Goal: Task Accomplishment & Management: Manage account settings

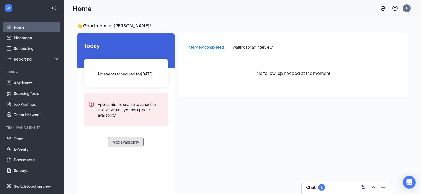
click at [127, 146] on button "Add availability" at bounding box center [126, 142] width 36 height 11
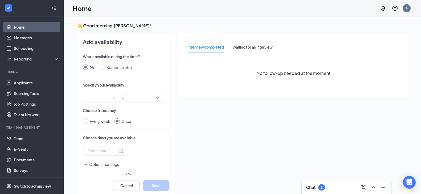
scroll to position [2, 0]
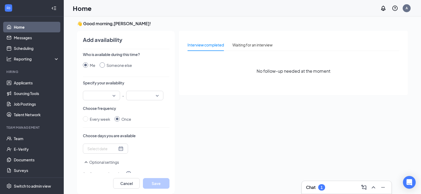
click at [100, 65] on input "Someone else" at bounding box center [102, 64] width 5 height 5
radio input "true"
click at [87, 66] on input "Me" at bounding box center [85, 64] width 5 height 5
radio input "true"
radio input "false"
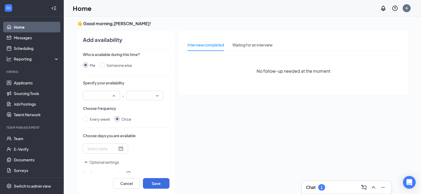
click at [112, 96] on input "search" at bounding box center [99, 95] width 27 height 9
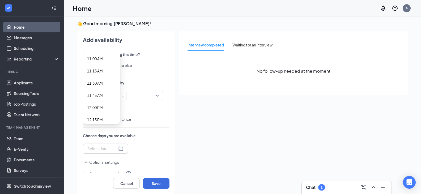
scroll to position [550, 0]
click at [97, 97] on span "12:00 PM" at bounding box center [95, 97] width 16 height 6
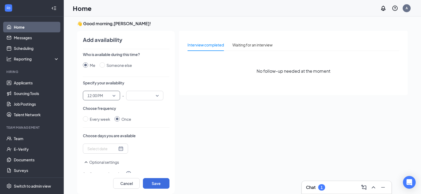
click at [114, 95] on div "12:00 PM 12:00 PM 11:45 AM 12:00 PM 12:15 PM 12:00 AM 12:15 AM 12:30 AM 12:45 A…" at bounding box center [101, 96] width 37 height 10
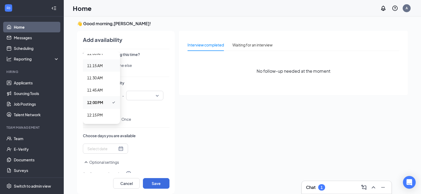
scroll to position [539, 0]
click at [102, 57] on span "11:00 AM" at bounding box center [95, 58] width 16 height 6
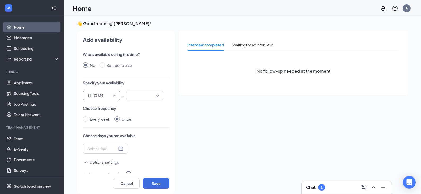
click at [156, 95] on div at bounding box center [144, 96] width 37 height 10
click at [170, 142] on div "Add availability Who is available during this time? Me Someone else Specify you…" at bounding box center [123, 112] width 102 height 163
click at [157, 94] on div at bounding box center [144, 96] width 37 height 10
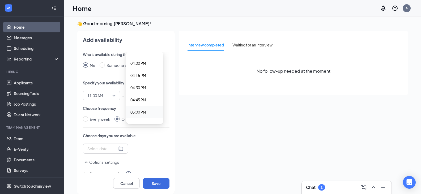
click at [139, 113] on span "05:00 PM" at bounding box center [138, 112] width 16 height 6
click at [116, 148] on div at bounding box center [105, 149] width 36 height 6
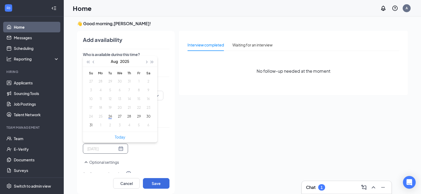
type input "[DATE]"
click at [110, 118] on button "26" at bounding box center [110, 117] width 10 height 6
click at [121, 117] on button "27" at bounding box center [120, 117] width 10 height 6
click at [130, 118] on button "28" at bounding box center [129, 117] width 10 height 6
type input "[DATE]"
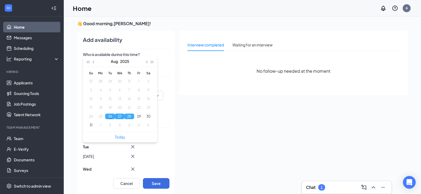
click at [202, 135] on div "Interview completed Waiting for an interview No follow-up needed at the moment" at bounding box center [293, 111] width 229 height 160
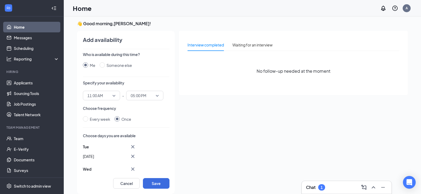
scroll to position [11, 0]
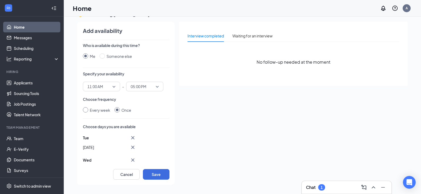
click at [85, 111] on input "Every week" at bounding box center [85, 109] width 5 height 5
radio input "true"
radio input "false"
click at [147, 140] on div "Select days" at bounding box center [117, 140] width 69 height 11
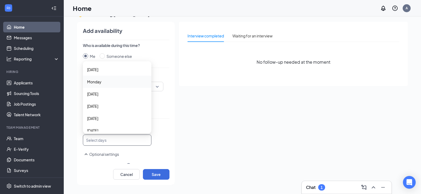
click at [96, 82] on span "Monday" at bounding box center [94, 82] width 14 height 6
click at [95, 92] on span "[DATE]" at bounding box center [92, 95] width 11 height 6
click at [98, 107] on span "[DATE]" at bounding box center [92, 107] width 11 height 6
click at [98, 120] on span "[DATE]" at bounding box center [92, 120] width 11 height 6
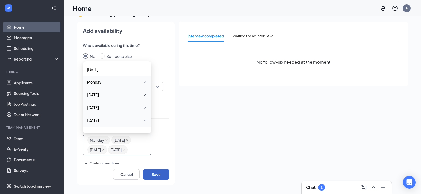
click at [161, 175] on button "Save" at bounding box center [156, 174] width 27 height 11
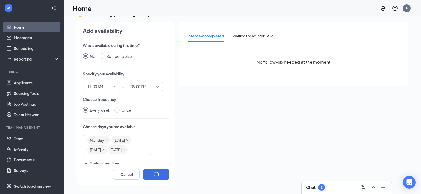
radio input "false"
radio input "true"
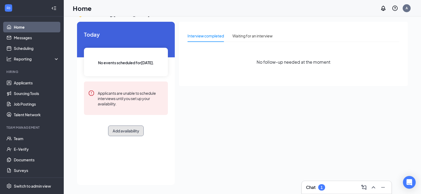
click at [126, 132] on button "Add availability" at bounding box center [126, 131] width 36 height 11
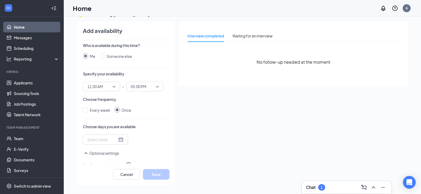
click at [83, 151] on icon "SmallChevronUp" at bounding box center [86, 153] width 6 height 6
click at [86, 154] on icon "SmallChevronDown" at bounding box center [86, 153] width 3 height 2
click at [83, 107] on input "Every week" at bounding box center [85, 109] width 5 height 5
radio input "true"
radio input "false"
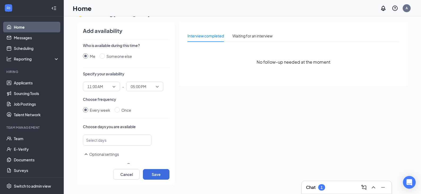
click at [114, 140] on div at bounding box center [114, 140] width 54 height 8
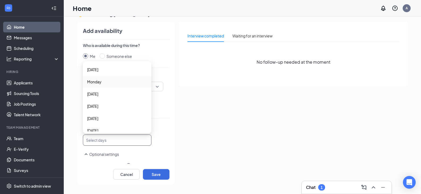
click at [92, 82] on span "Monday" at bounding box center [94, 82] width 14 height 6
drag, startPoint x: 95, startPoint y: 95, endPoint x: 95, endPoint y: 101, distance: 6.7
click at [95, 95] on span "[DATE]" at bounding box center [92, 95] width 11 height 6
click at [95, 106] on span "[DATE]" at bounding box center [92, 107] width 11 height 6
drag, startPoint x: 95, startPoint y: 120, endPoint x: 163, endPoint y: 139, distance: 70.5
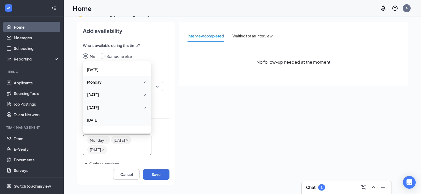
click at [95, 120] on span "[DATE]" at bounding box center [92, 120] width 11 height 6
click at [152, 176] on button "Save" at bounding box center [156, 174] width 27 height 11
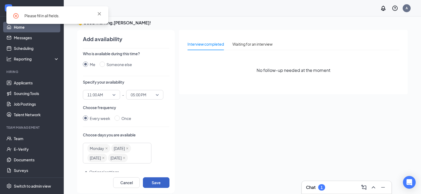
scroll to position [0, 0]
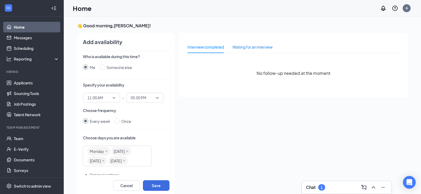
click at [255, 48] on div "Waiting for an interview" at bounding box center [252, 47] width 40 height 6
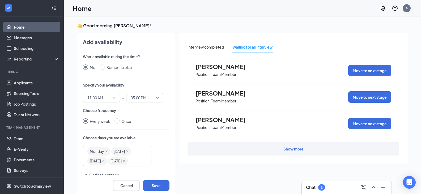
click at [298, 150] on div "Show more" at bounding box center [293, 148] width 20 height 5
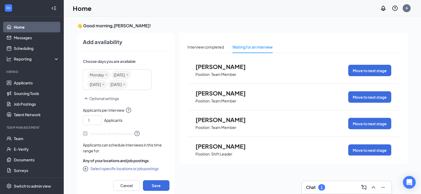
scroll to position [86, 0]
click at [86, 169] on icon "CirclePlus" at bounding box center [85, 168] width 5 height 5
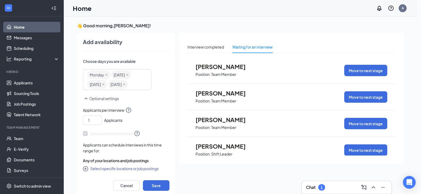
checkbox input "true"
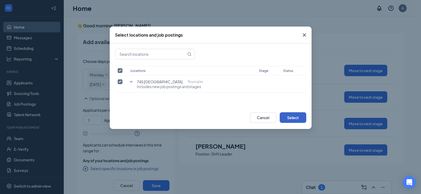
click at [294, 116] on button "Select" at bounding box center [293, 117] width 27 height 11
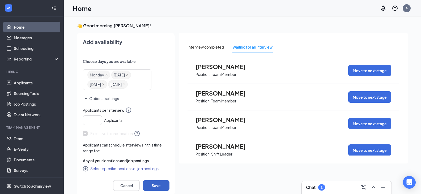
click at [154, 185] on button "Save" at bounding box center [156, 185] width 27 height 11
click at [103, 131] on span "Exclusive to one location" at bounding box center [111, 133] width 57 height 6
click at [85, 169] on icon "CirclePlus" at bounding box center [85, 168] width 5 height 5
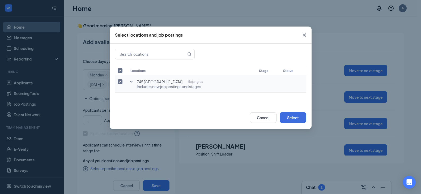
click at [164, 86] on span "Includes new job postings and stages" at bounding box center [170, 86] width 66 height 5
click at [118, 83] on input "checkbox" at bounding box center [120, 81] width 5 height 5
checkbox input "false"
click at [118, 82] on input "checkbox" at bounding box center [120, 81] width 5 height 5
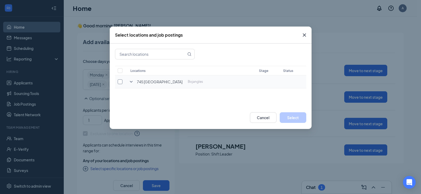
checkbox input "true"
click at [292, 116] on button "Select" at bounding box center [293, 117] width 27 height 11
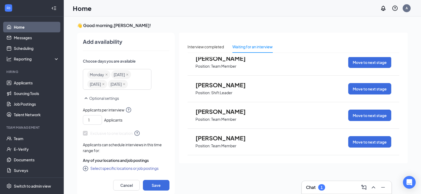
scroll to position [11, 0]
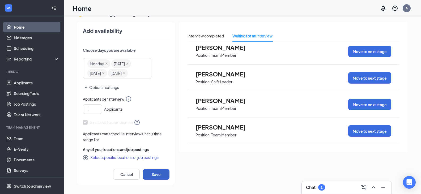
click at [156, 173] on button "Save" at bounding box center [156, 174] width 27 height 11
click at [87, 88] on icon "SmallChevronUp" at bounding box center [86, 87] width 6 height 6
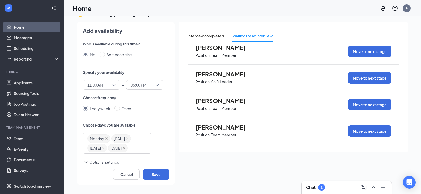
scroll to position [0, 0]
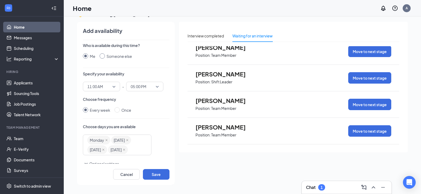
click at [100, 56] on input "Someone else" at bounding box center [102, 55] width 5 height 5
radio input "true"
click at [87, 56] on input "Me" at bounding box center [85, 55] width 5 height 5
radio input "true"
click at [101, 57] on input "Someone else" at bounding box center [102, 55] width 5 height 5
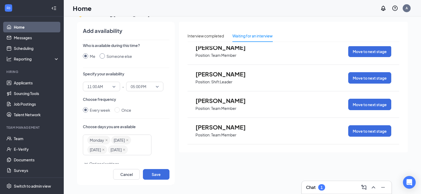
radio input "true"
radio input "false"
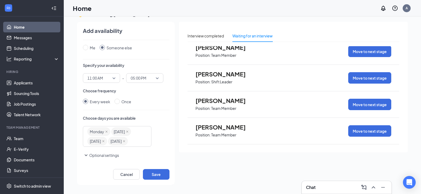
scroll to position [18, 0]
click at [85, 155] on icon "SmallChevronDown" at bounding box center [86, 155] width 6 height 6
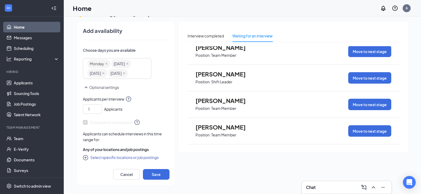
scroll to position [86, 0]
click at [92, 107] on input "1" at bounding box center [93, 109] width 16 height 8
click at [99, 113] on icon "down" at bounding box center [98, 111] width 3 height 4
click at [99, 109] on icon "down" at bounding box center [98, 111] width 3 height 4
click at [99, 107] on icon "up" at bounding box center [98, 108] width 3 height 4
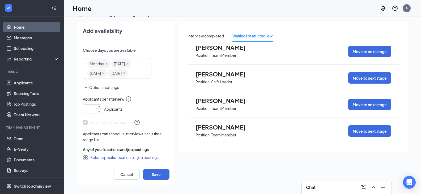
click at [100, 112] on icon "down" at bounding box center [98, 111] width 3 height 4
click at [99, 107] on icon "up" at bounding box center [98, 108] width 3 height 4
type input "1"
click at [98, 112] on icon "down" at bounding box center [98, 111] width 3 height 4
click at [100, 156] on button "Select specific locations or job postings" at bounding box center [121, 157] width 76 height 6
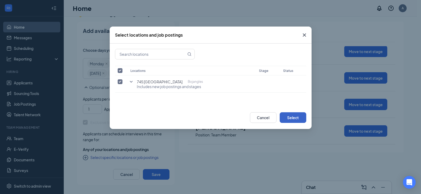
click at [292, 118] on button "Select" at bounding box center [293, 117] width 27 height 11
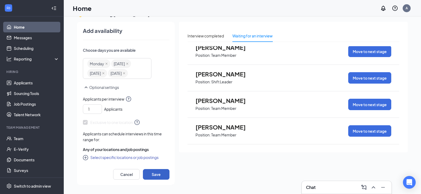
click at [151, 174] on button "Save" at bounding box center [156, 174] width 27 height 11
click at [205, 36] on div "Interview completed" at bounding box center [205, 36] width 36 height 6
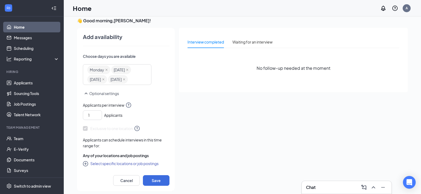
scroll to position [0, 0]
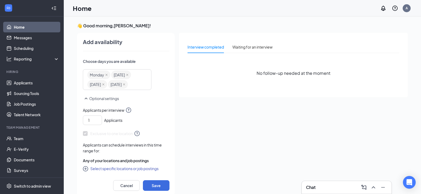
click at [106, 41] on h4 "Add availability" at bounding box center [103, 41] width 40 height 7
click at [84, 103] on icon "SmallChevronUp" at bounding box center [86, 99] width 6 height 6
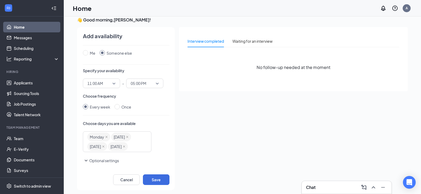
scroll to position [11, 0]
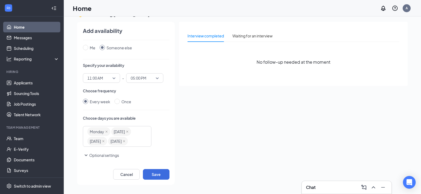
click at [86, 156] on icon "SmallChevronDown" at bounding box center [86, 156] width 3 height 2
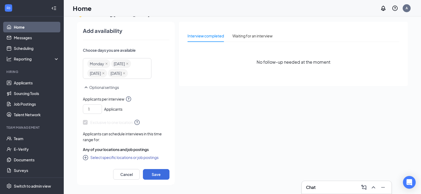
scroll to position [86, 0]
click at [154, 176] on button "Save" at bounding box center [156, 174] width 27 height 11
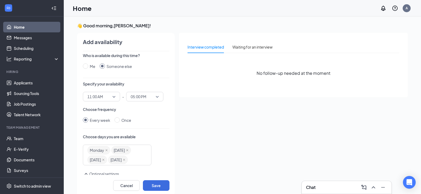
scroll to position [0, 0]
click at [84, 65] on input "Me" at bounding box center [85, 67] width 5 height 5
radio input "true"
radio input "false"
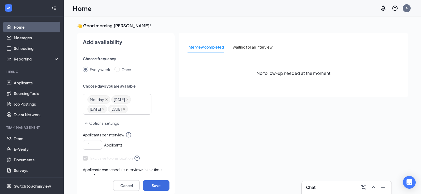
scroll to position [53, 0]
click at [124, 113] on div "[DATE] [DATE] [DATE] [DATE]" at bounding box center [114, 102] width 54 height 19
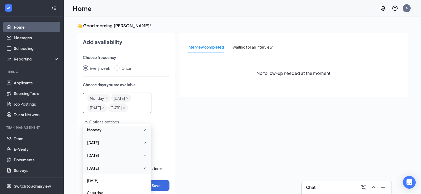
scroll to position [20, 0]
click at [161, 186] on button "Save" at bounding box center [156, 185] width 27 height 11
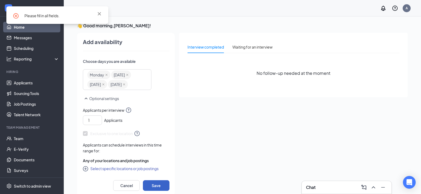
scroll to position [86, 0]
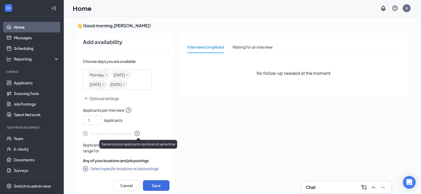
click at [136, 134] on icon "QuestionInfo" at bounding box center [137, 133] width 6 height 6
click at [99, 169] on button "Select specific locations or job postings" at bounding box center [121, 168] width 76 height 6
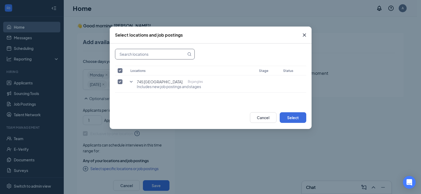
click at [190, 54] on icon "MagnifyingGlass" at bounding box center [189, 54] width 4 height 4
click at [146, 90] on td "745 Loganville Bojangles Includes new job postings and stages" at bounding box center [192, 83] width 129 height 17
click at [294, 120] on button "Select" at bounding box center [293, 117] width 27 height 11
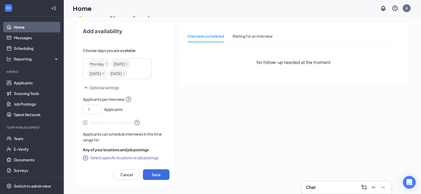
scroll to position [11, 0]
click at [151, 173] on button "Save" at bounding box center [156, 174] width 27 height 11
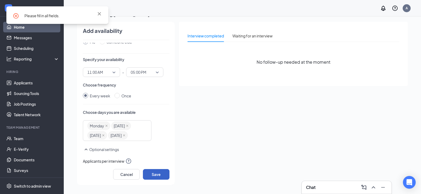
scroll to position [0, 0]
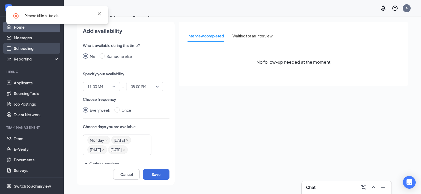
click at [18, 47] on link "Scheduling" at bounding box center [36, 48] width 45 height 11
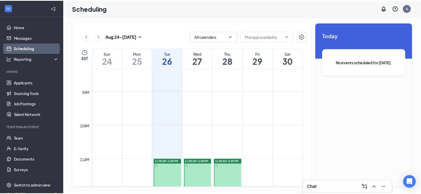
scroll to position [208, 0]
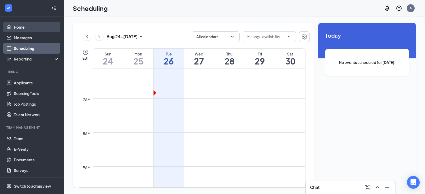
click at [19, 28] on link "Home" at bounding box center [36, 27] width 45 height 11
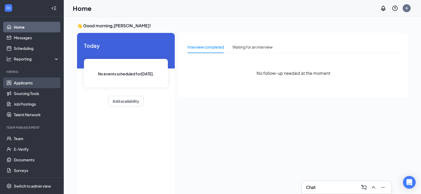
click at [21, 83] on link "Applicants" at bounding box center [36, 83] width 45 height 11
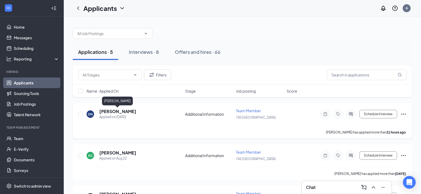
click at [126, 111] on h5 "[PERSON_NAME]" at bounding box center [117, 112] width 37 height 6
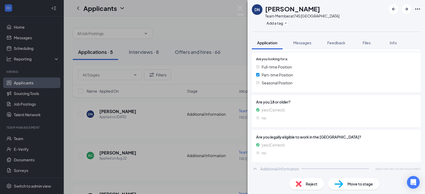
scroll to position [108, 0]
click at [303, 43] on span "Messages" at bounding box center [302, 42] width 18 height 5
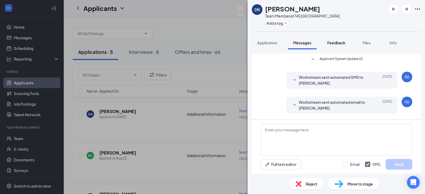
click at [340, 42] on span "Feedback" at bounding box center [336, 42] width 18 height 5
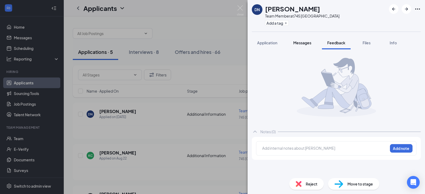
click at [305, 43] on span "Messages" at bounding box center [302, 42] width 18 height 5
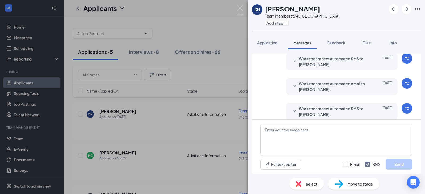
scroll to position [74, 0]
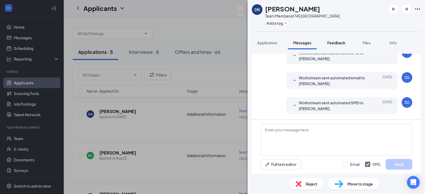
click at [340, 43] on span "Feedback" at bounding box center [336, 42] width 18 height 5
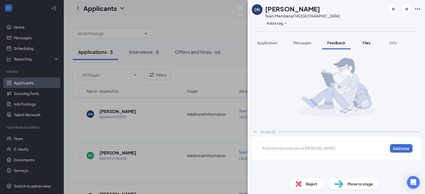
click at [369, 44] on span "Files" at bounding box center [366, 42] width 8 height 5
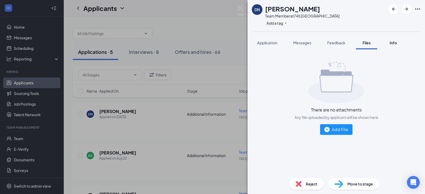
click at [393, 43] on span "Info" at bounding box center [393, 42] width 7 height 5
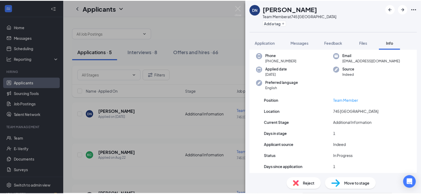
scroll to position [25, 0]
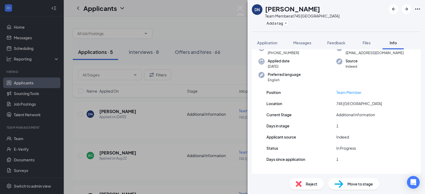
click at [189, 28] on div "DN [PERSON_NAME] Team Member at 745 [GEOGRAPHIC_DATA] Add a tag Application Mes…" at bounding box center [212, 97] width 425 height 194
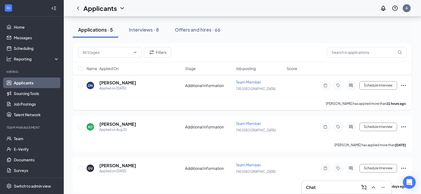
scroll to position [27, 0]
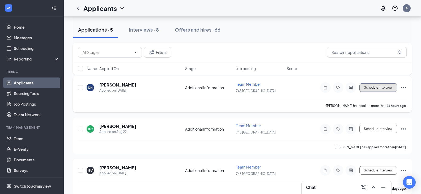
click at [373, 86] on button "Schedule Interview" at bounding box center [378, 87] width 38 height 8
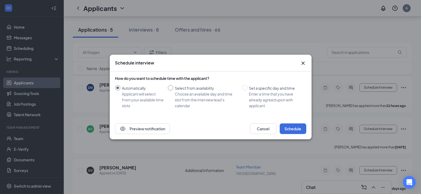
click at [172, 90] on input "Select from availability Choose an available day and time slot from the intervi…" at bounding box center [170, 87] width 5 height 5
radio input "true"
radio input "false"
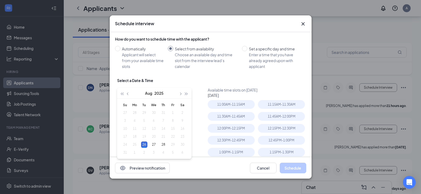
click at [306, 25] on div "Schedule interview" at bounding box center [211, 23] width 202 height 17
click at [303, 22] on icon "Cross" at bounding box center [303, 24] width 6 height 6
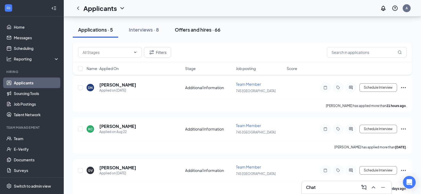
click at [194, 29] on div "Offers and hires · 66" at bounding box center [198, 29] width 46 height 7
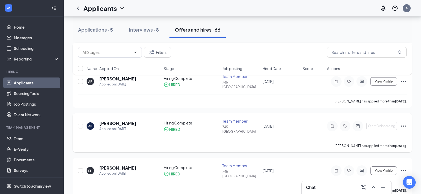
scroll to position [664, 0]
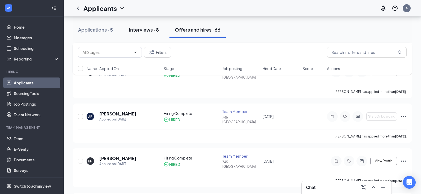
click at [145, 29] on div "Interviews · 8" at bounding box center [144, 29] width 30 height 7
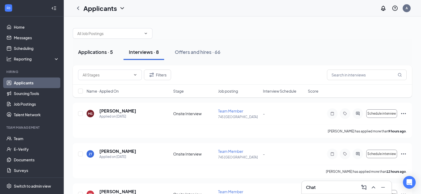
click at [84, 52] on div "Applications · 5" at bounding box center [95, 52] width 35 height 7
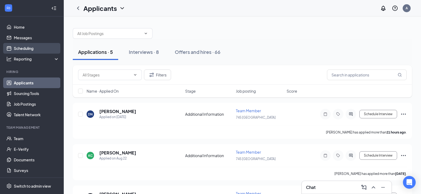
click at [26, 47] on link "Scheduling" at bounding box center [36, 48] width 45 height 11
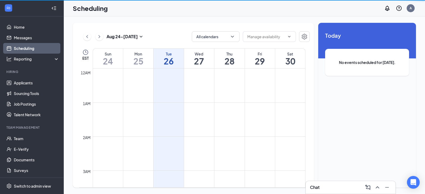
scroll to position [261, 0]
